Goal: Find specific page/section: Find specific page/section

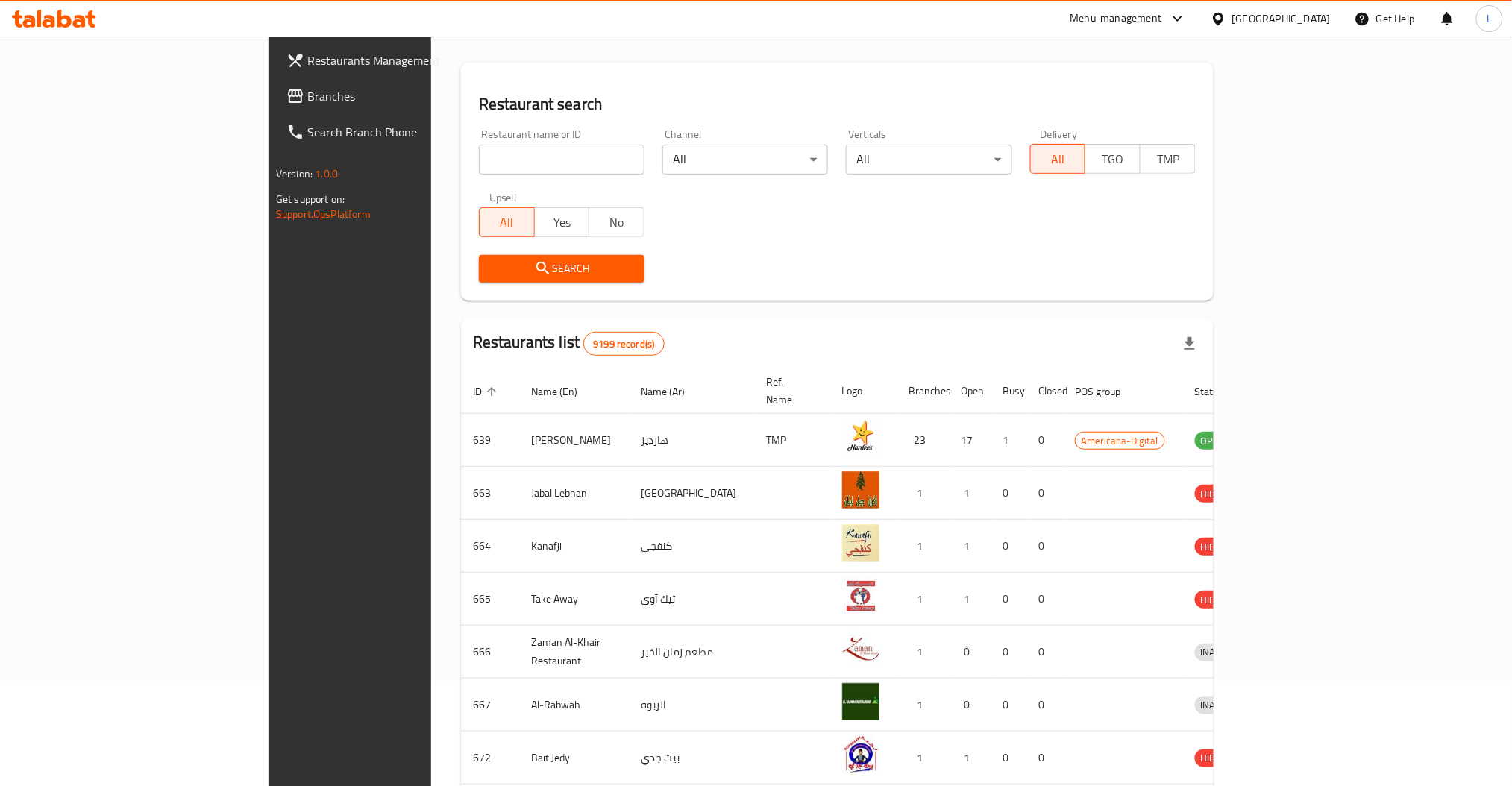
scroll to position [326, 0]
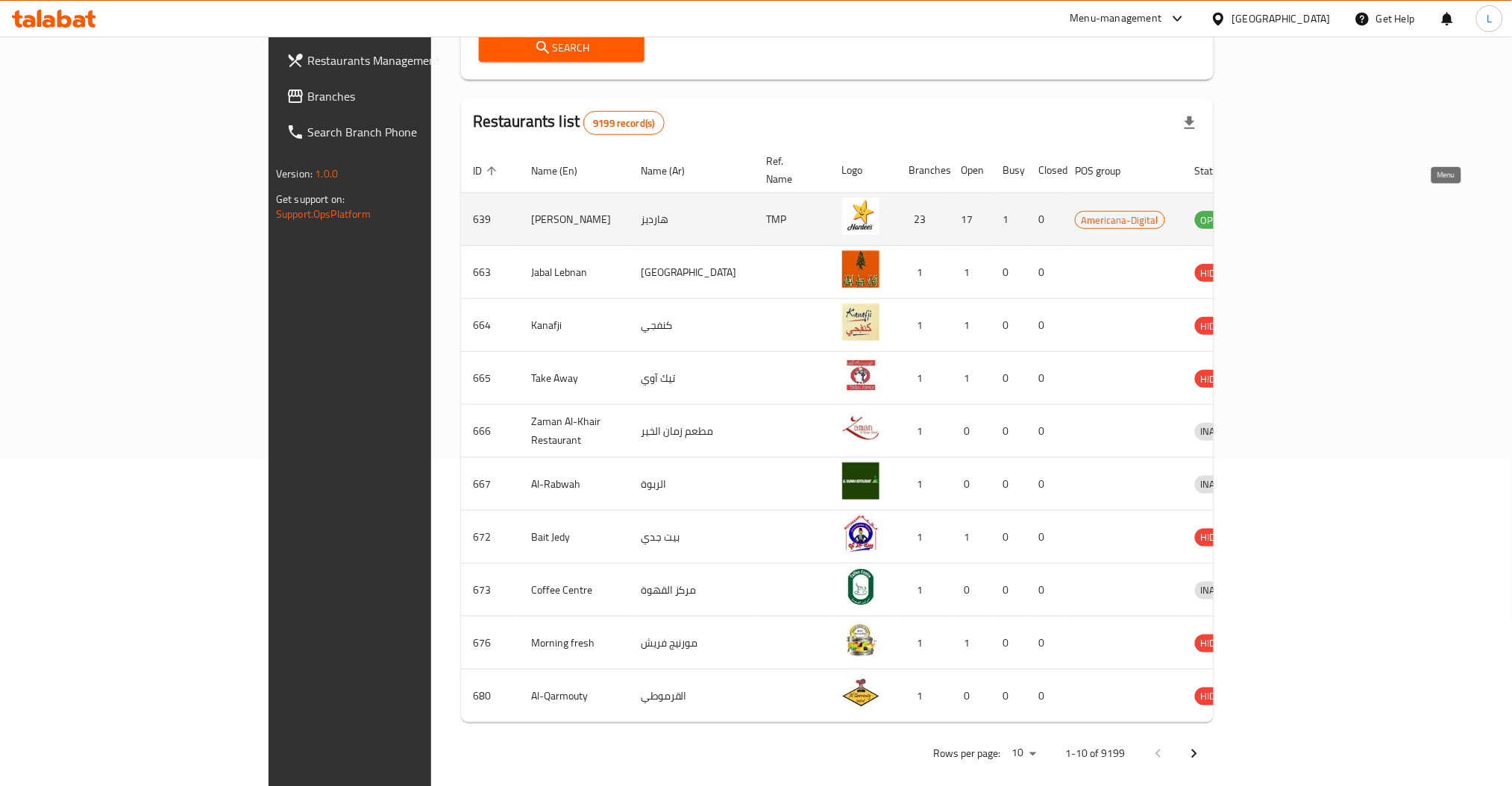
click at [1292, 215] on icon "enhanced table" at bounding box center [1284, 221] width 16 height 13
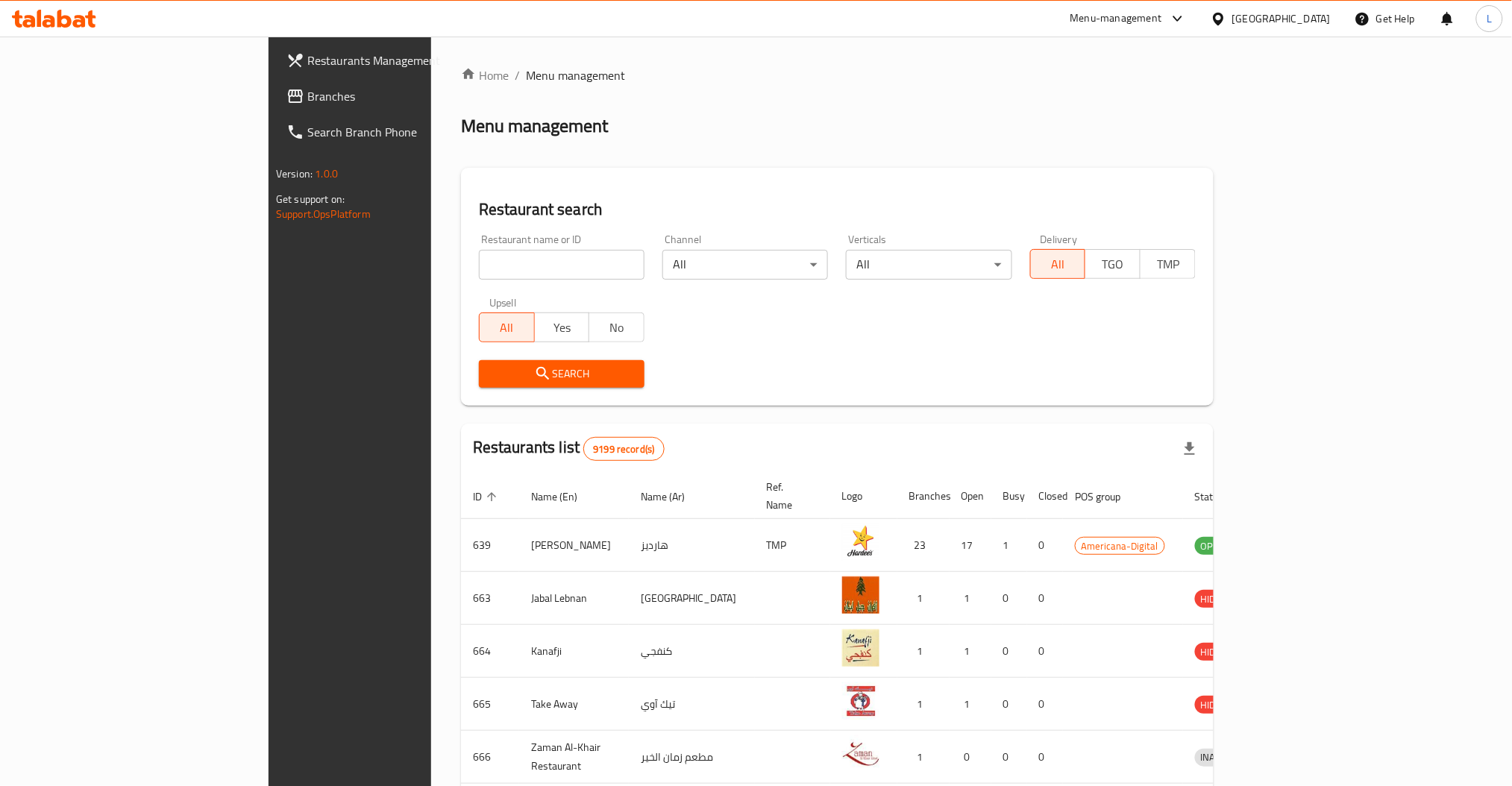
click at [937, 89] on div "Home / Menu management Menu management Restaurant search Restaurant name or ID …" at bounding box center [836, 583] width 752 height 1033
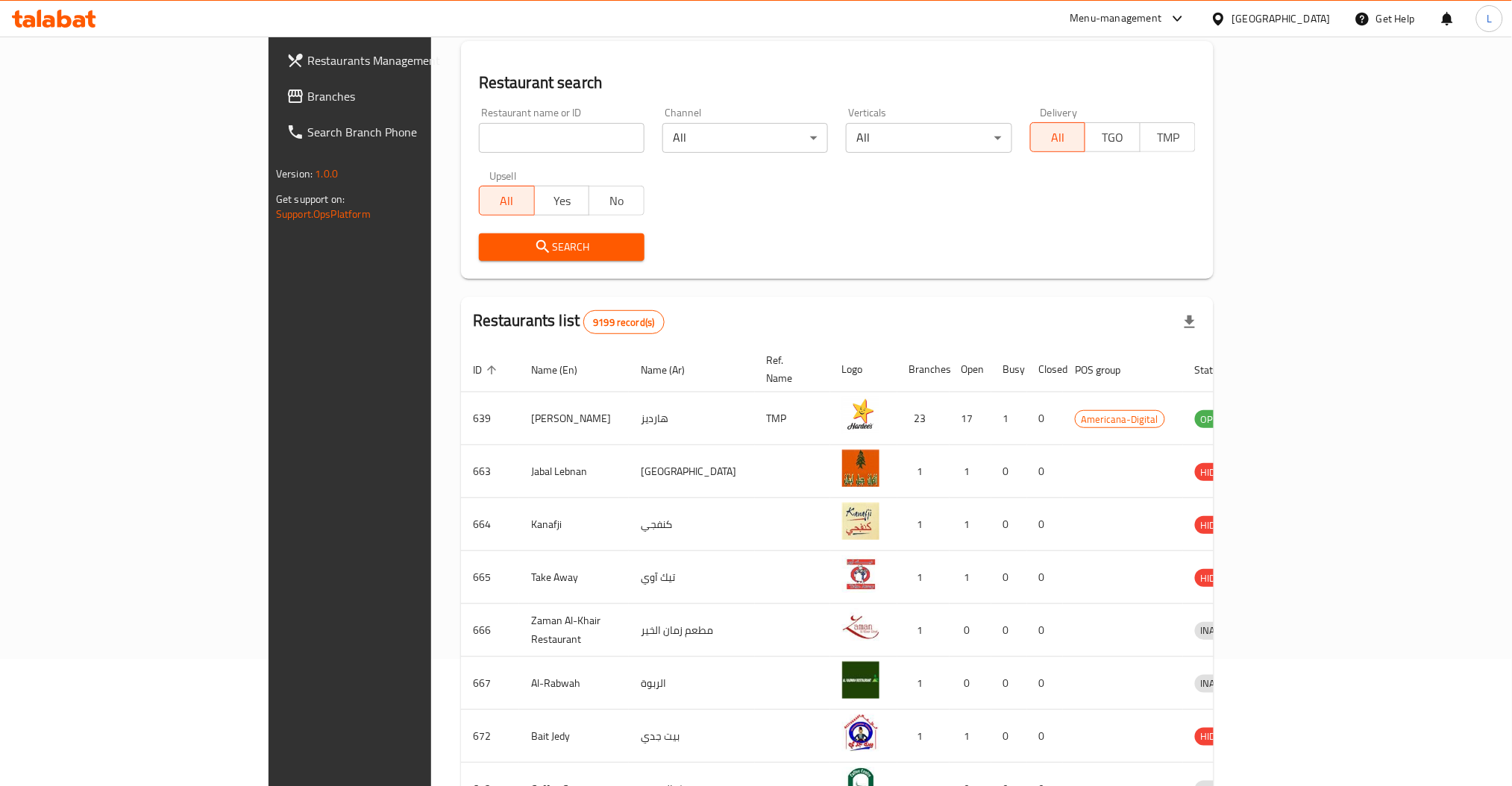
scroll to position [326, 0]
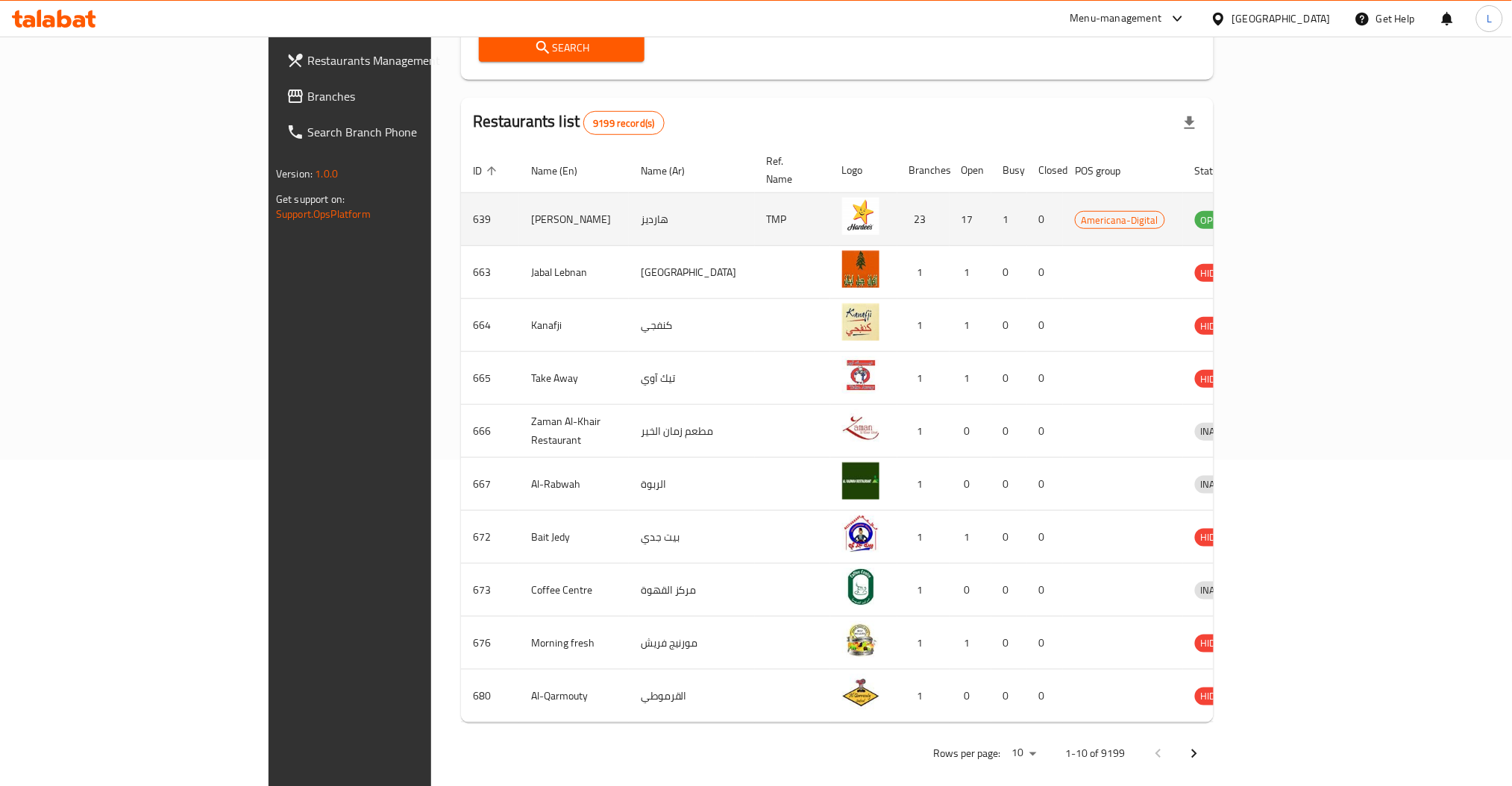
click at [519, 201] on td "[PERSON_NAME]" at bounding box center [574, 219] width 110 height 53
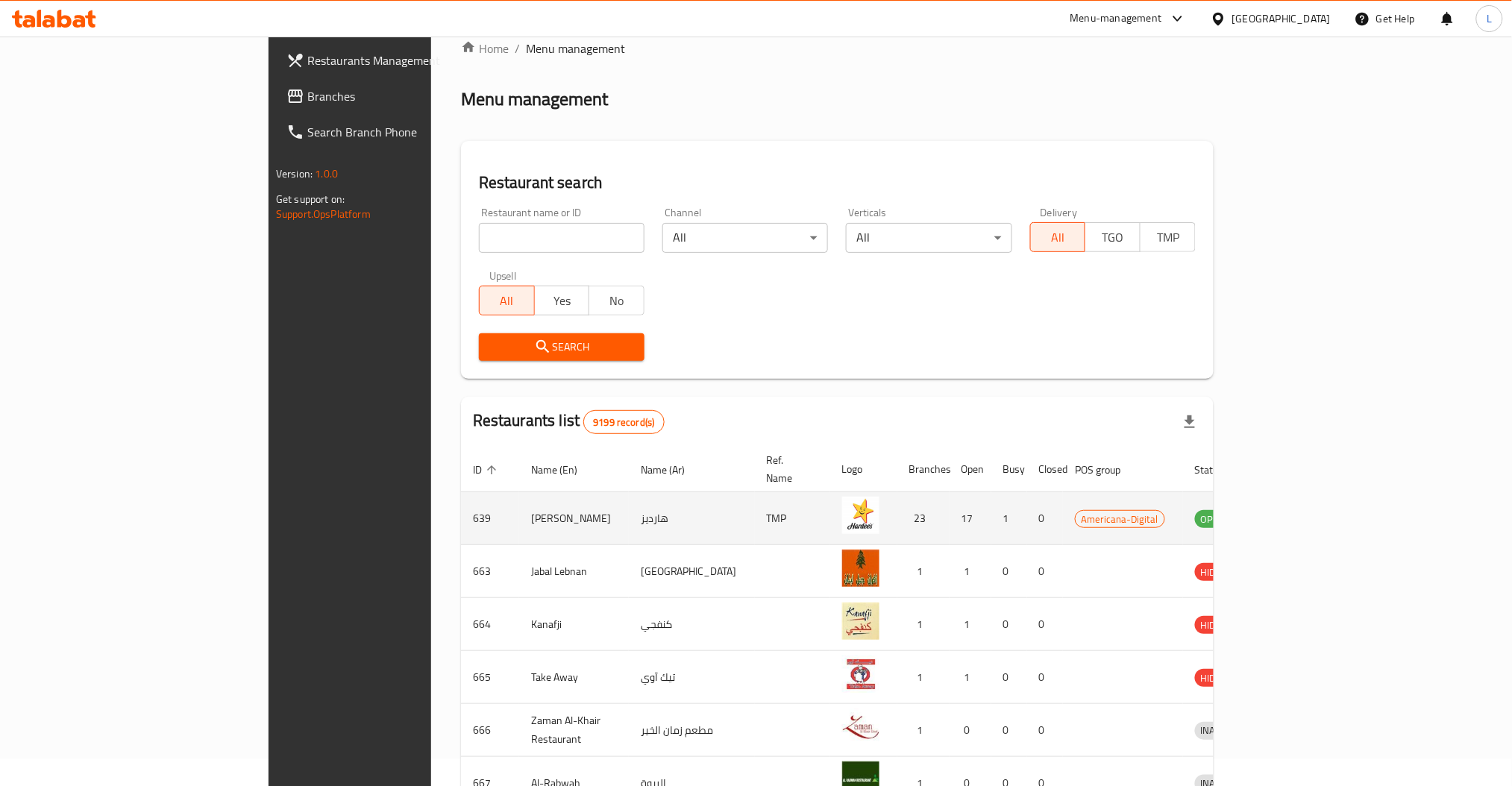
scroll to position [0, 0]
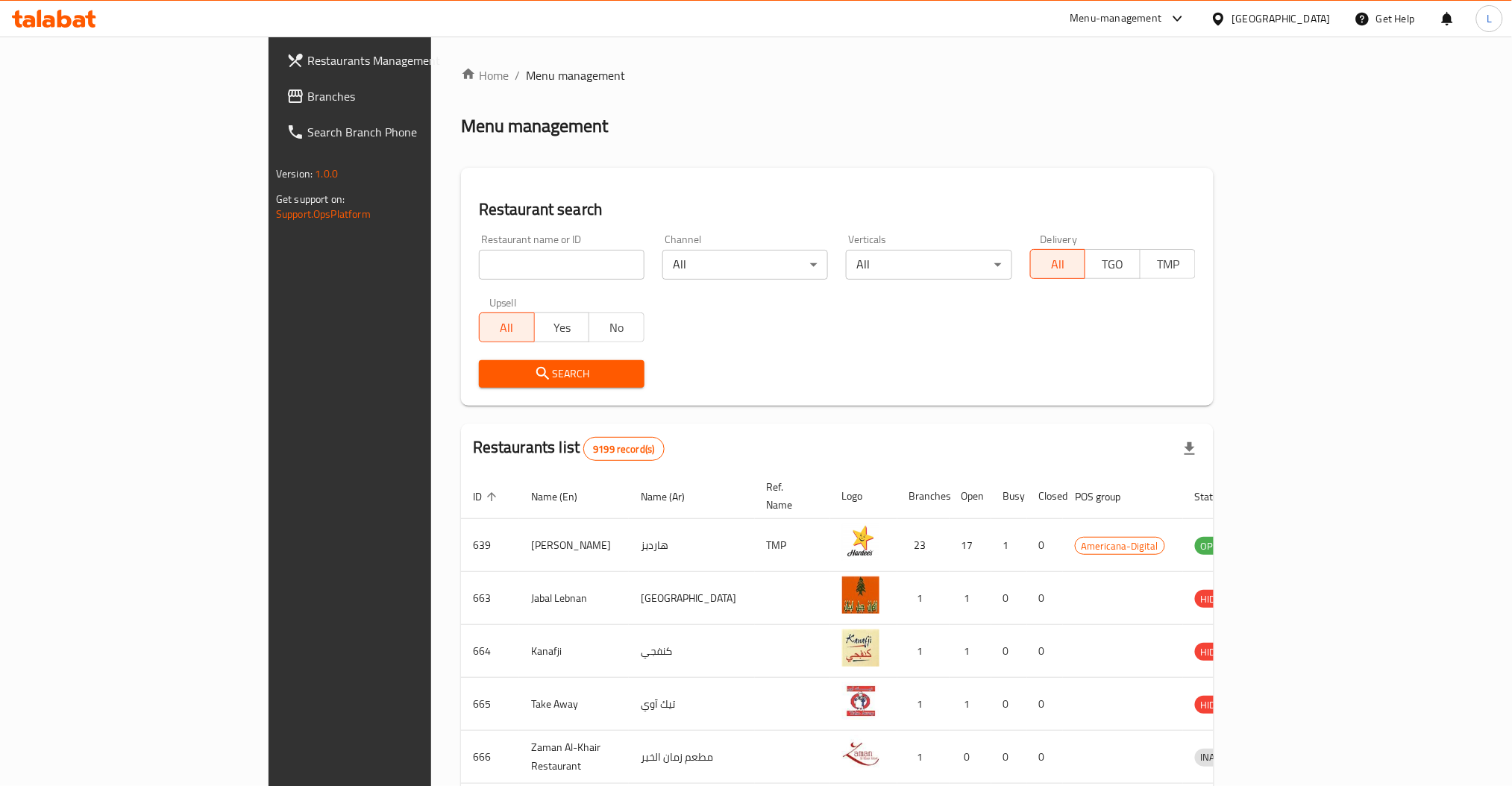
click at [738, 118] on div "Menu management" at bounding box center [836, 126] width 752 height 23
click at [525, 67] on span "Menu management" at bounding box center [575, 76] width 99 height 18
click at [460, 76] on link "Home" at bounding box center [484, 76] width 48 height 18
click at [818, 319] on div "Restaurant name or ID Restaurant name or ID Channel All ​ Verticals All ​ Deliv…" at bounding box center [836, 311] width 734 height 171
click at [478, 261] on input "search" at bounding box center [561, 264] width 166 height 30
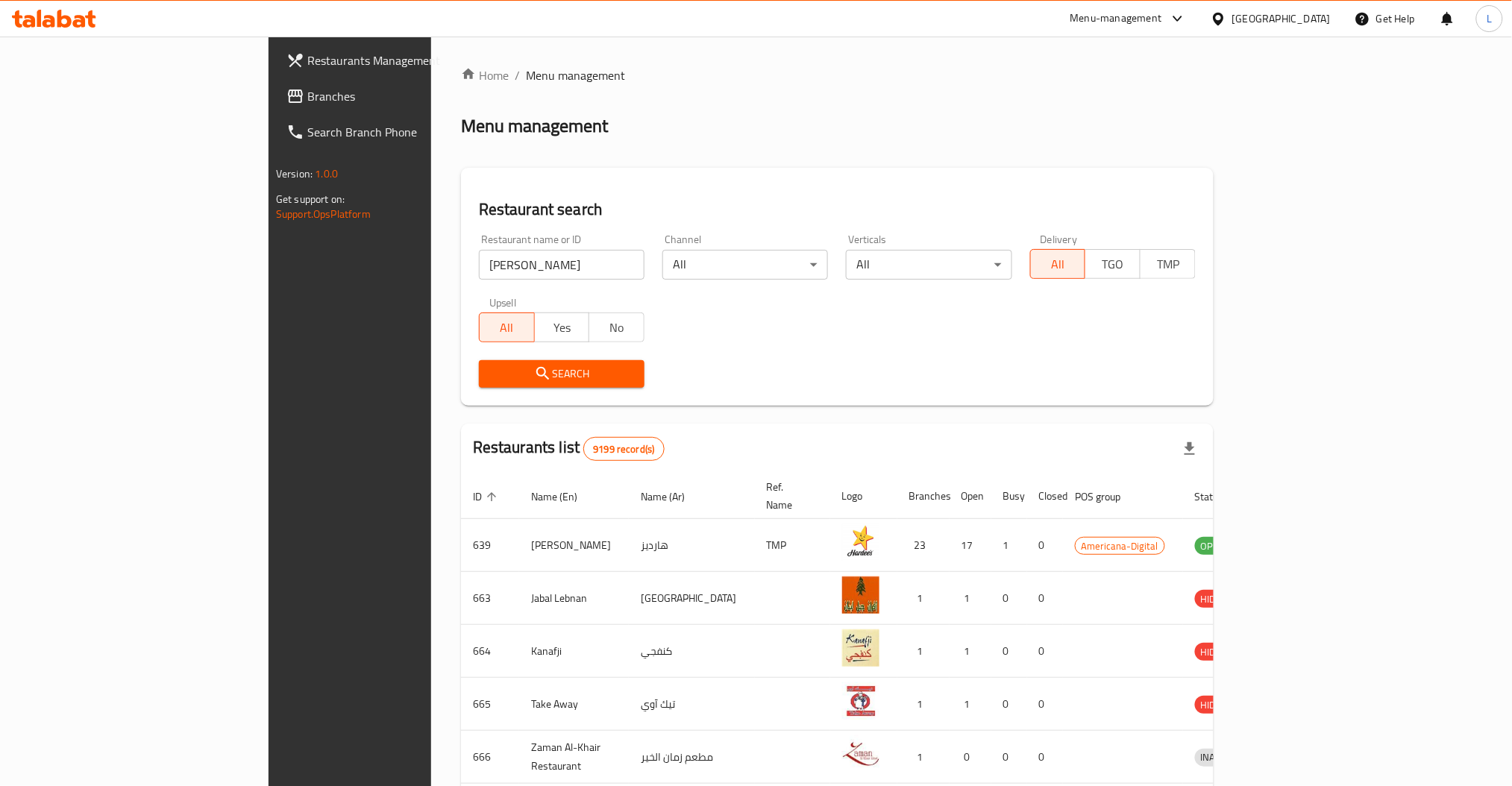
click at [916, 334] on div "Restaurant name or ID hardee Restaurant name or ID Channel All ​ Verticals All …" at bounding box center [836, 311] width 734 height 171
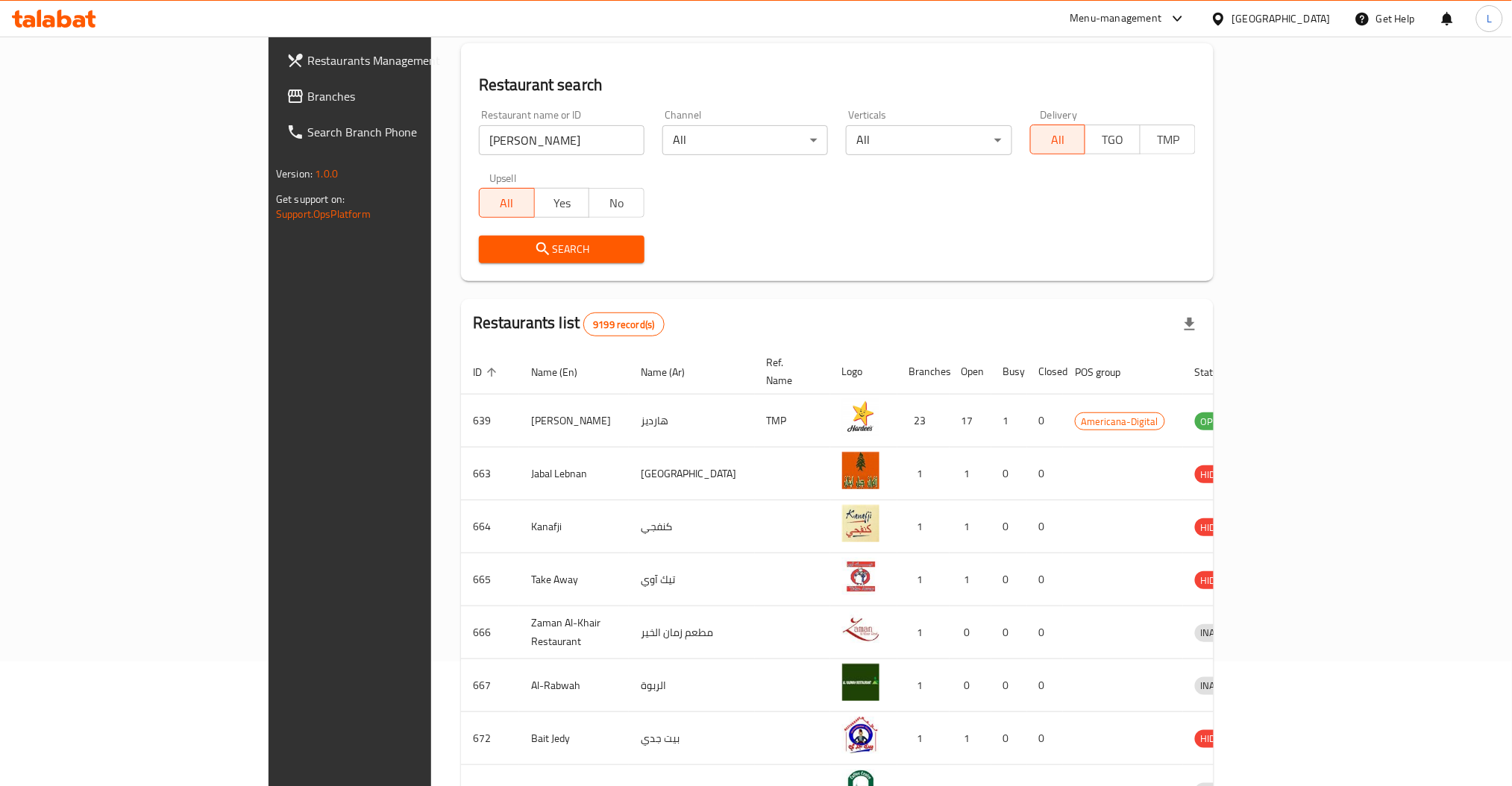
scroll to position [198, 0]
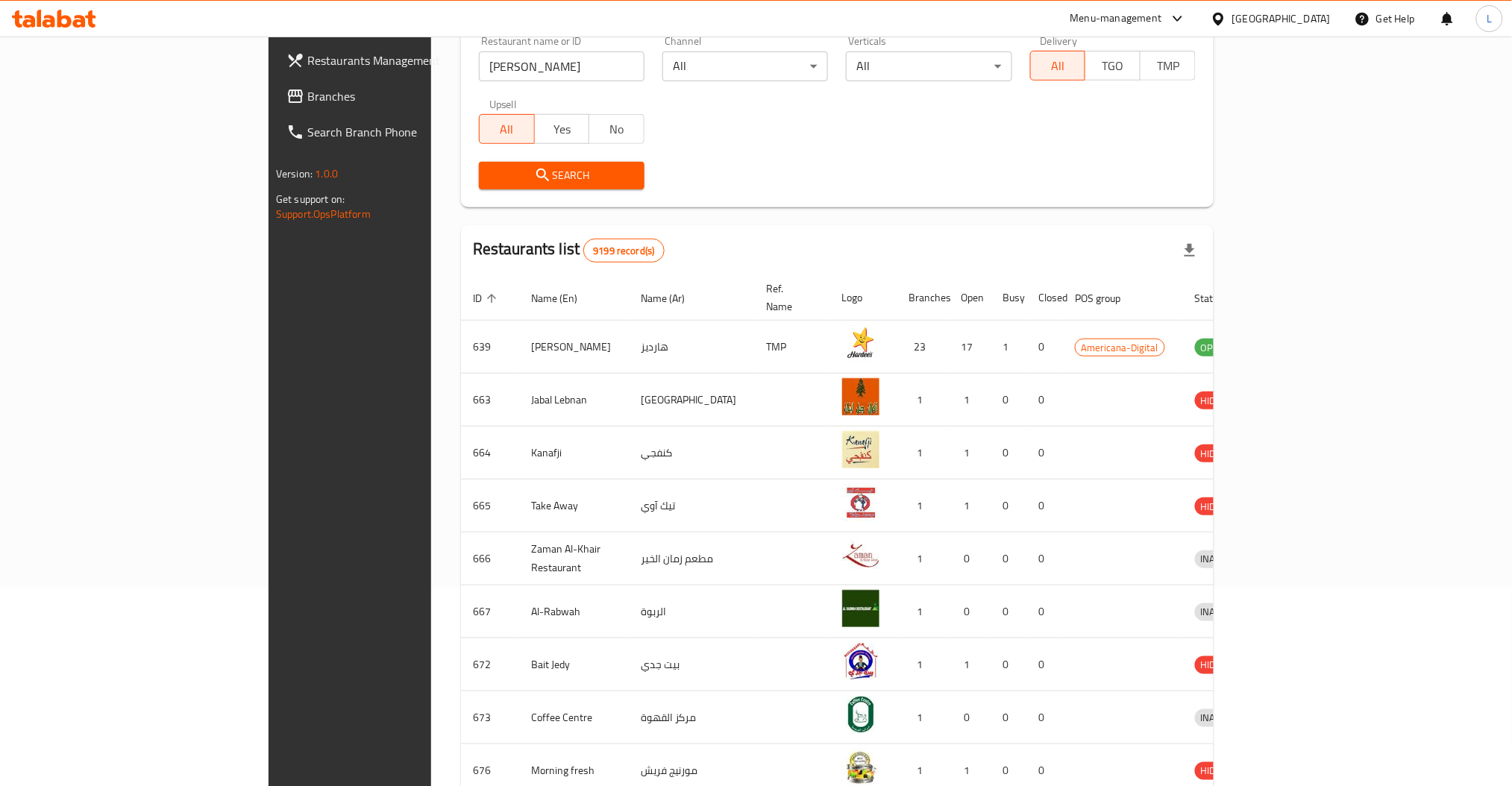
click at [508, 167] on span "Search" at bounding box center [561, 176] width 141 height 19
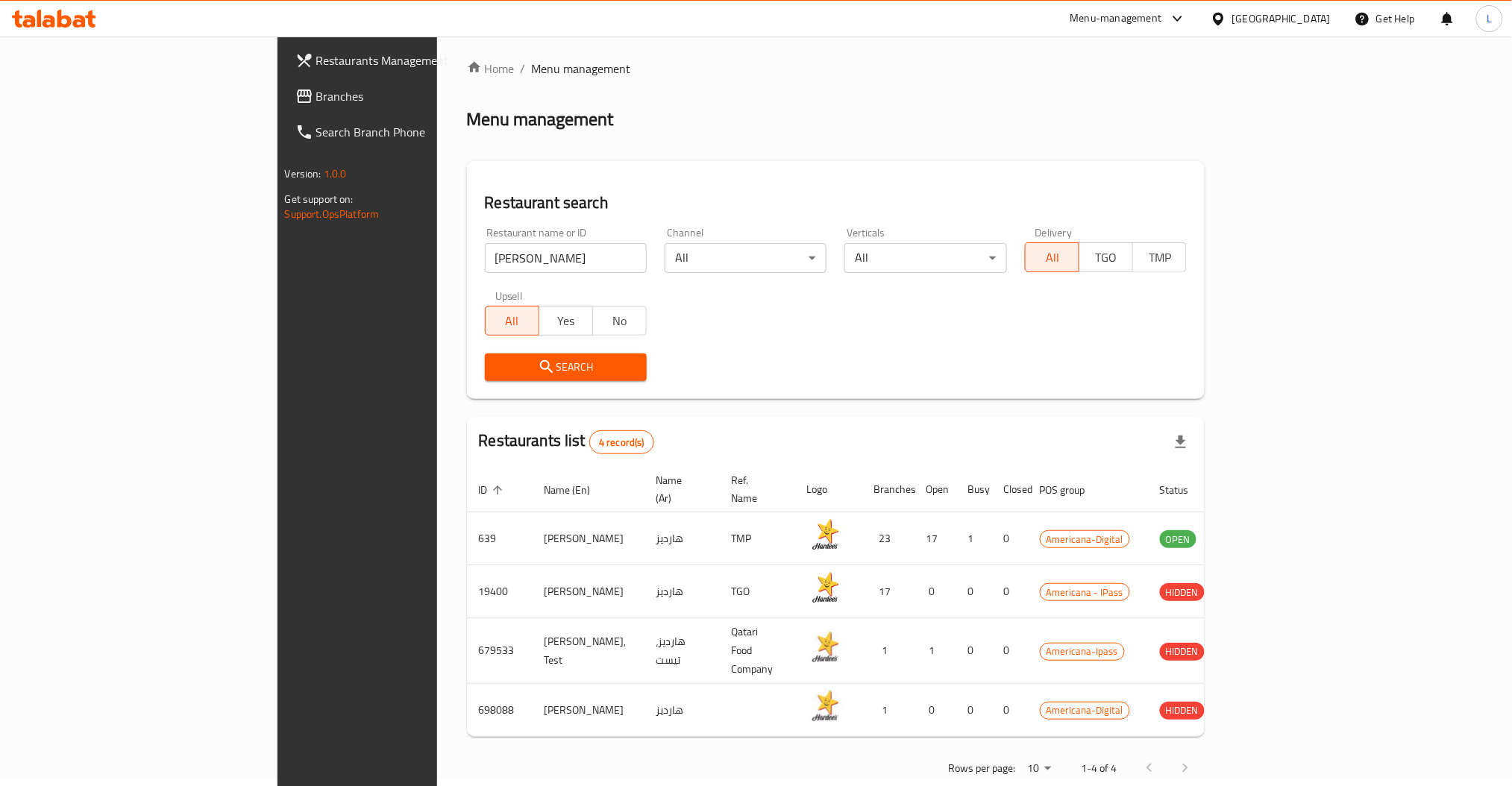
scroll to position [8, 0]
click at [809, 314] on div "Restaurant name or ID hardee Restaurant name or ID Channel All ​ Verticals All …" at bounding box center [835, 303] width 720 height 171
click at [738, 96] on div "Home / Menu management Menu management Restaurant search Restaurant name or ID …" at bounding box center [835, 423] width 738 height 728
drag, startPoint x: 384, startPoint y: 264, endPoint x: 173, endPoint y: 252, distance: 211.3
click at [278, 252] on div "Restaurants Management Branches Search Branch Phone Version: 1.0.0 Get support …" at bounding box center [756, 422] width 958 height 788
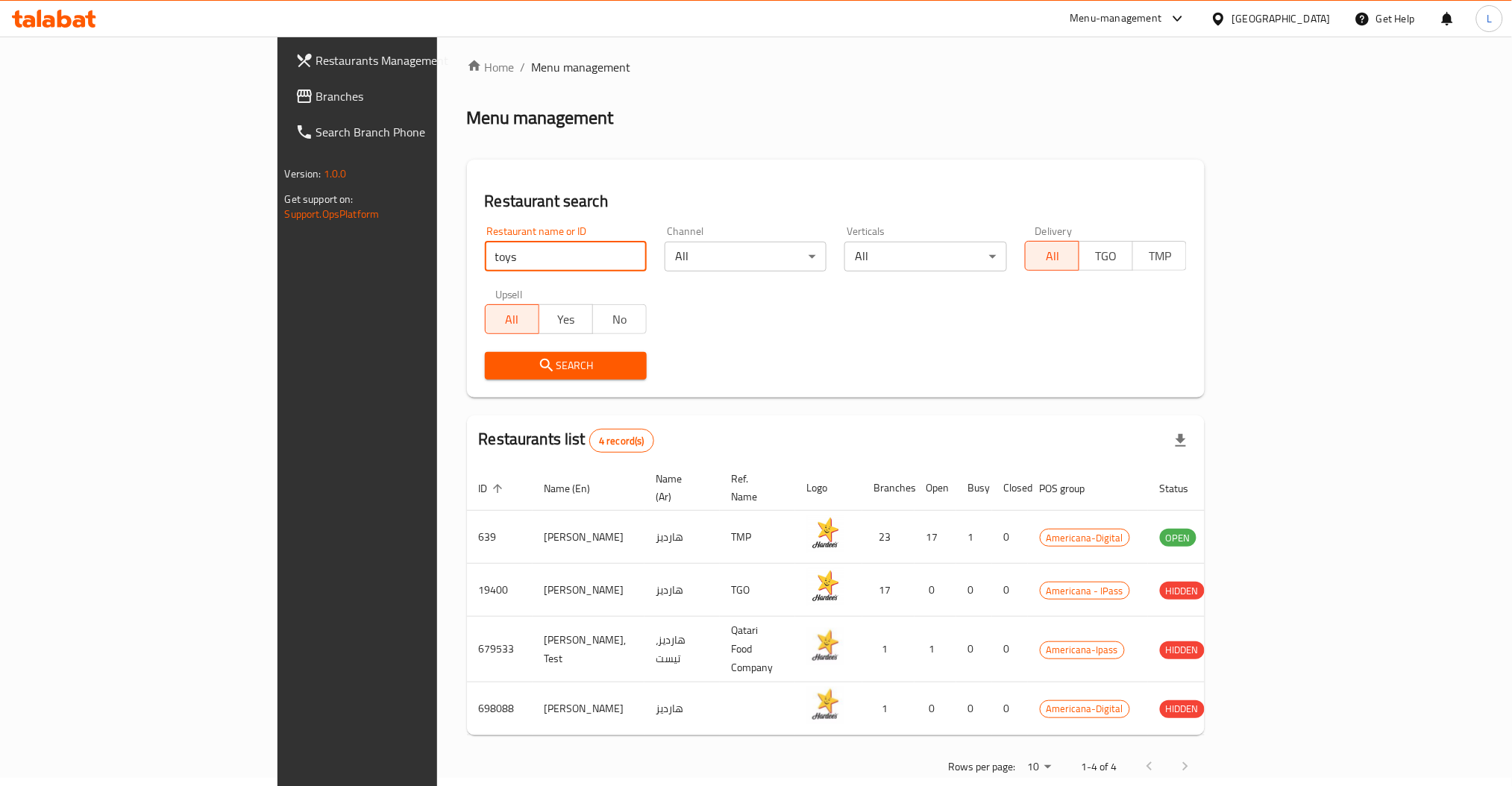
type input "toys"
click button "Search" at bounding box center [566, 366] width 162 height 28
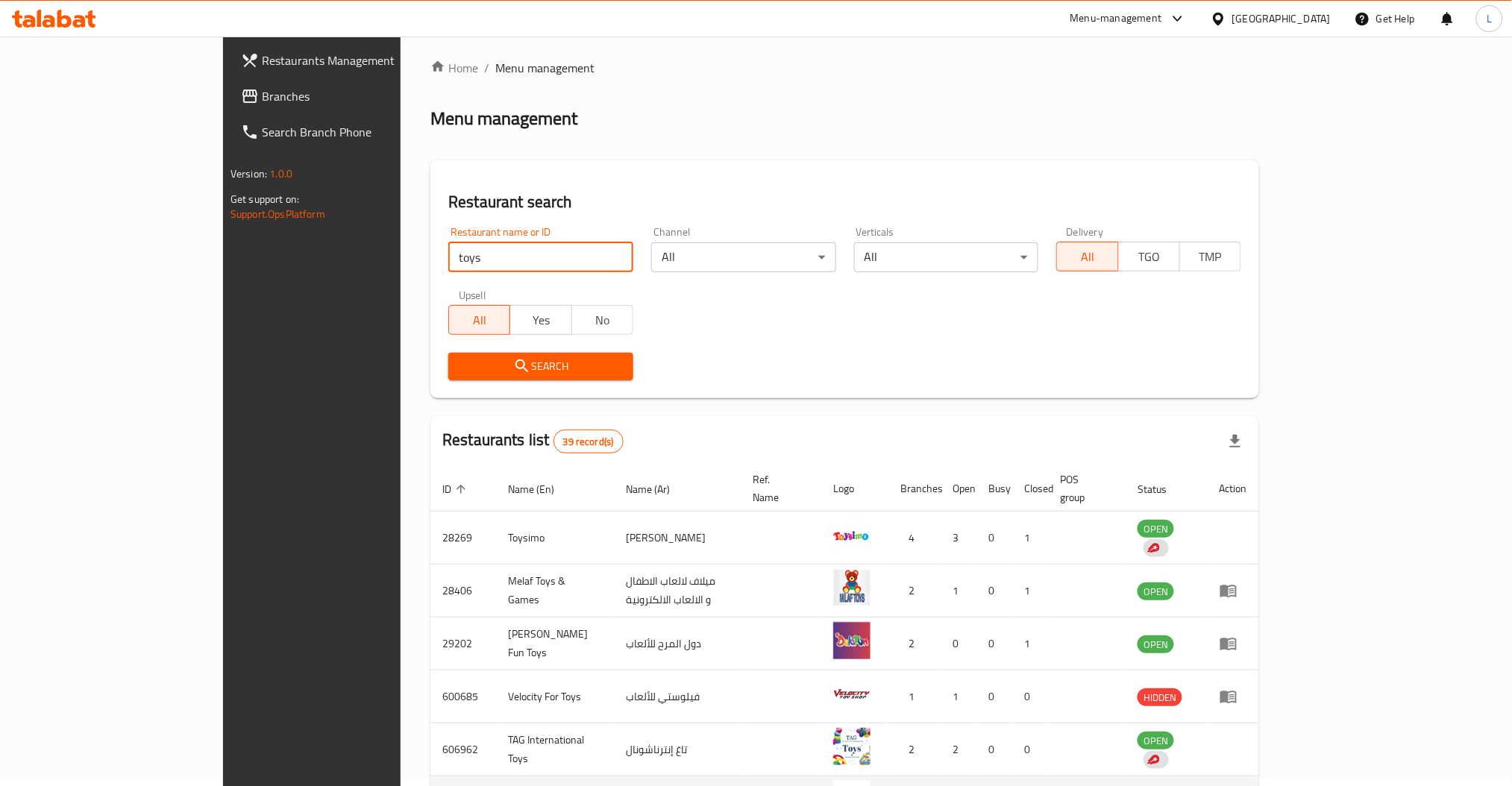
scroll to position [0, 0]
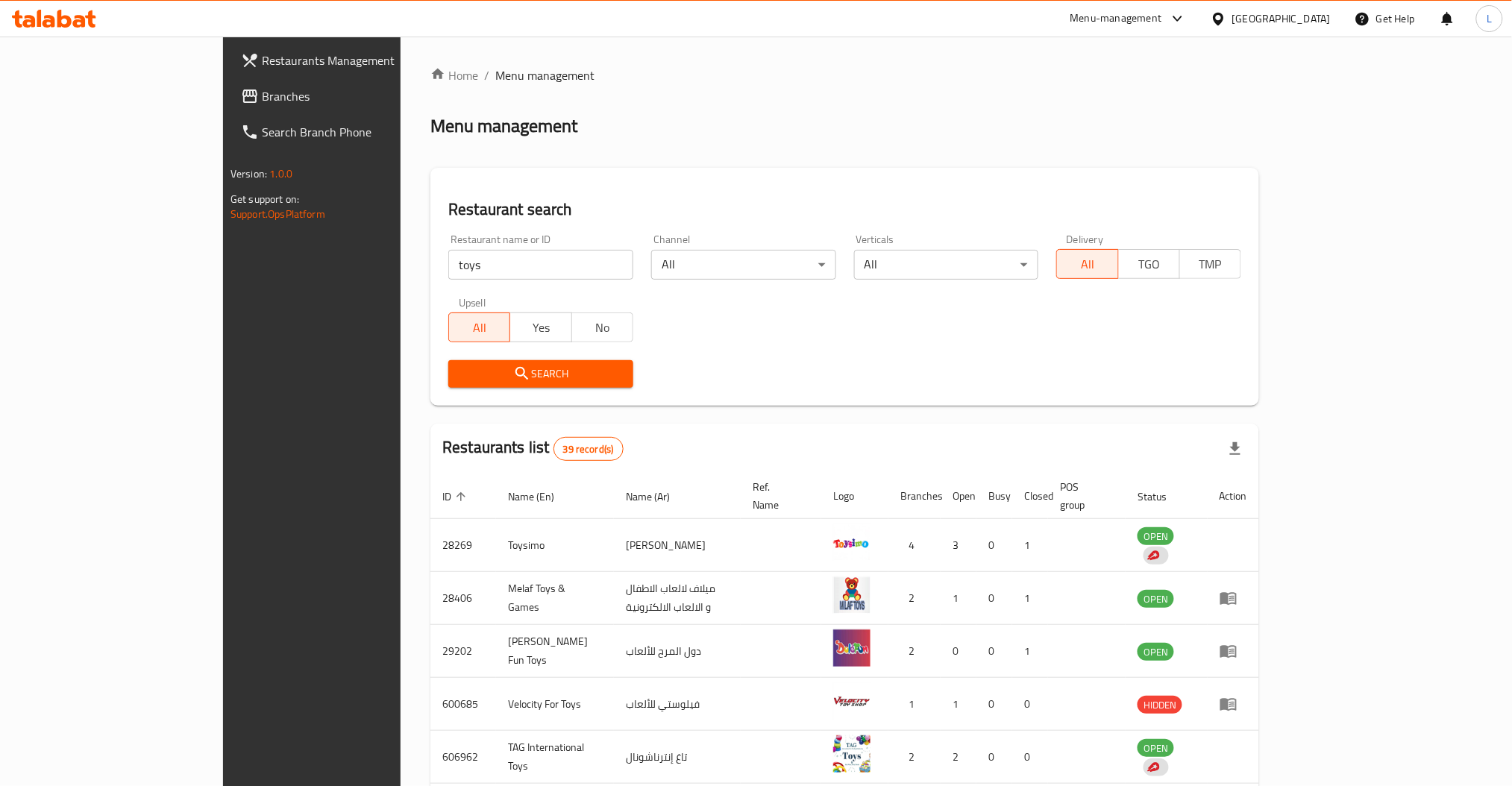
click at [808, 102] on div "Home / Menu management Menu management Restaurant search Restaurant name or ID …" at bounding box center [844, 590] width 828 height 1046
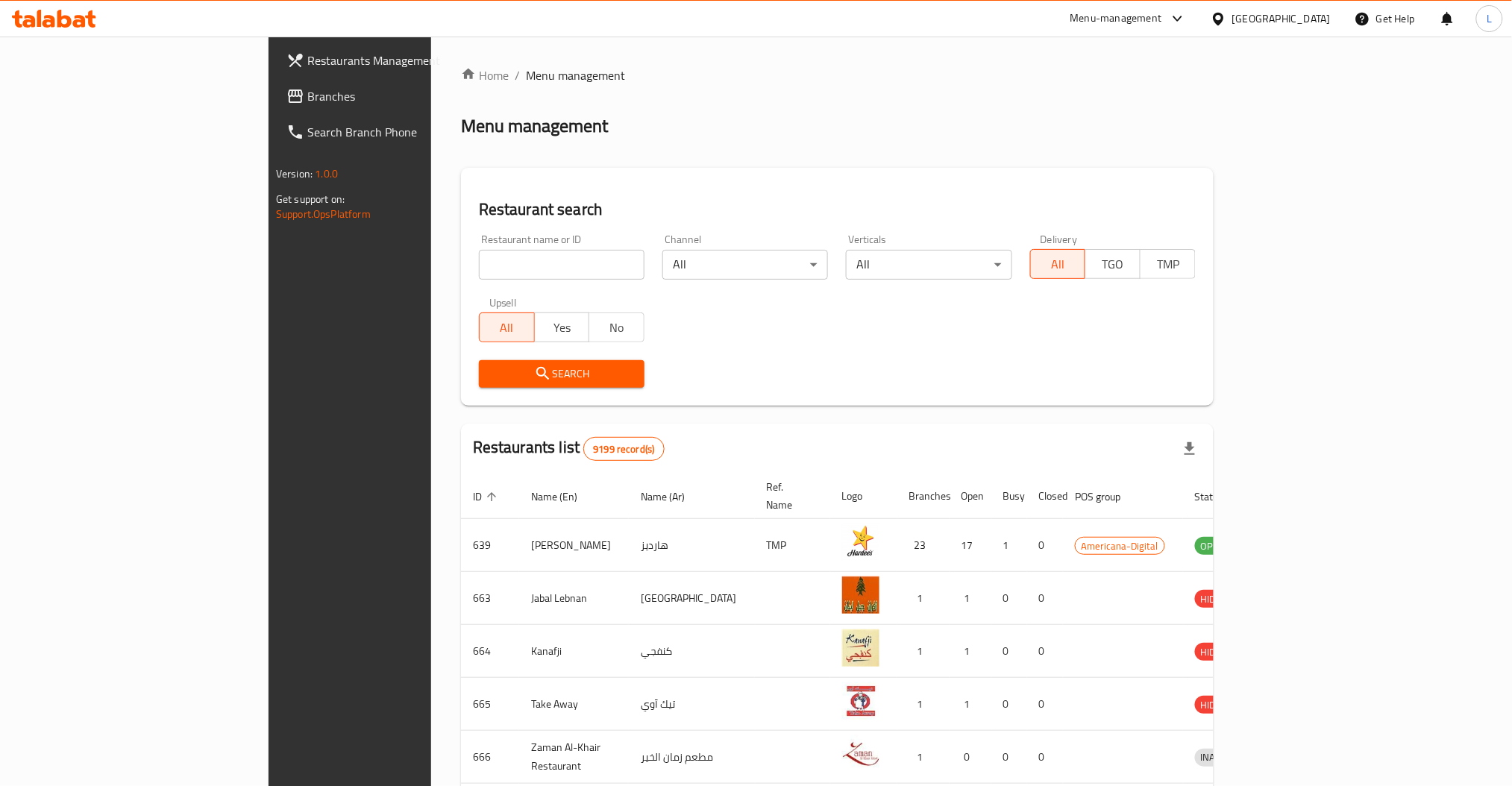
click at [74, 15] on icon at bounding box center [54, 19] width 85 height 18
